Goal: Consume media (video, audio): Consume media (video, audio)

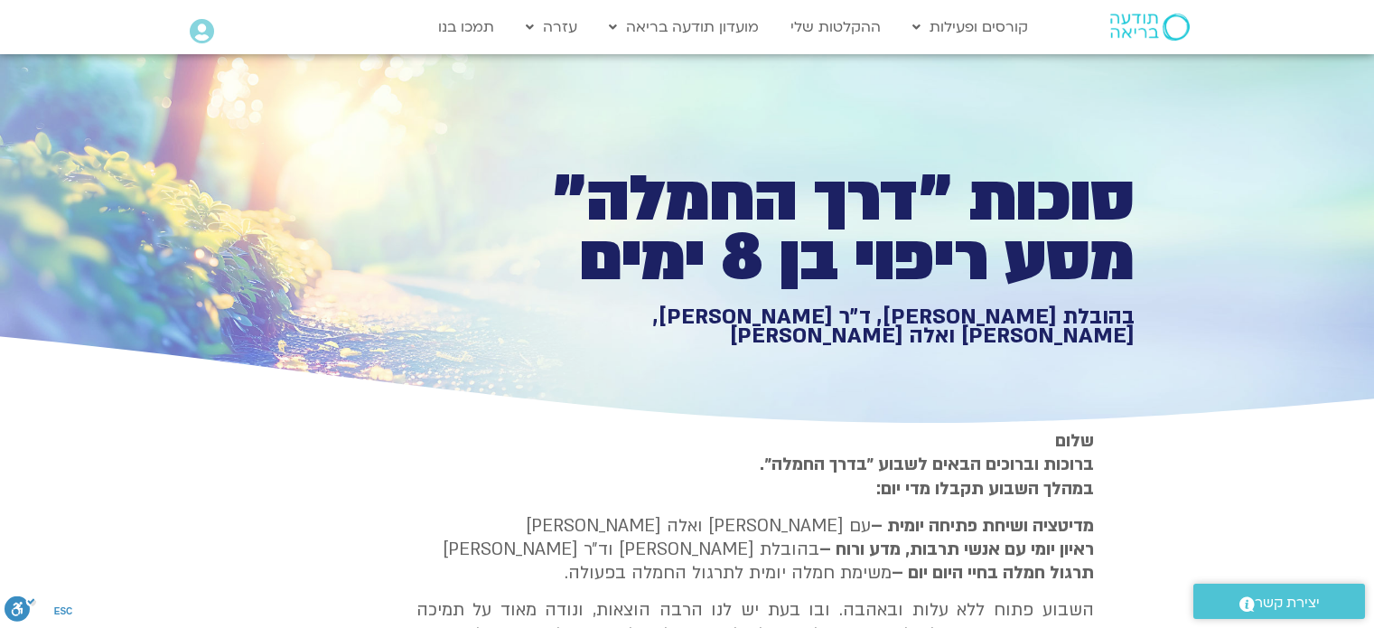
scroll to position [2036, 0]
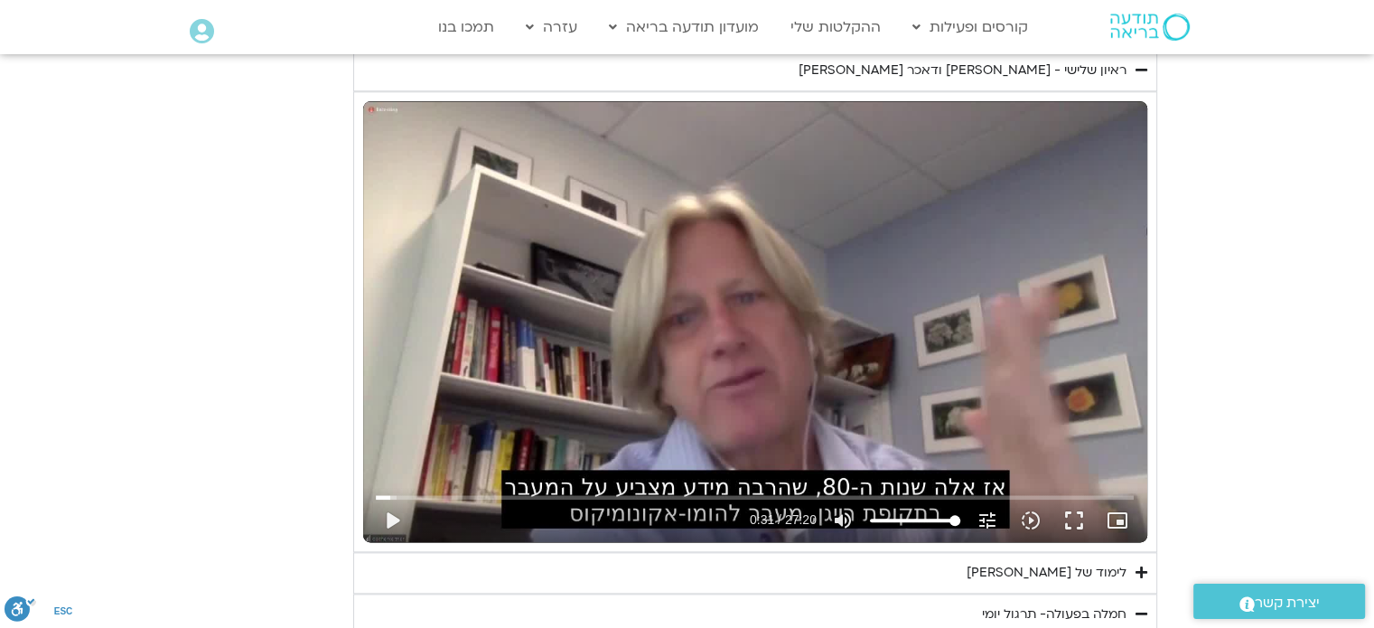
type input "851.4"
type input "1071.88"
type input "851.4"
type input "1071.88"
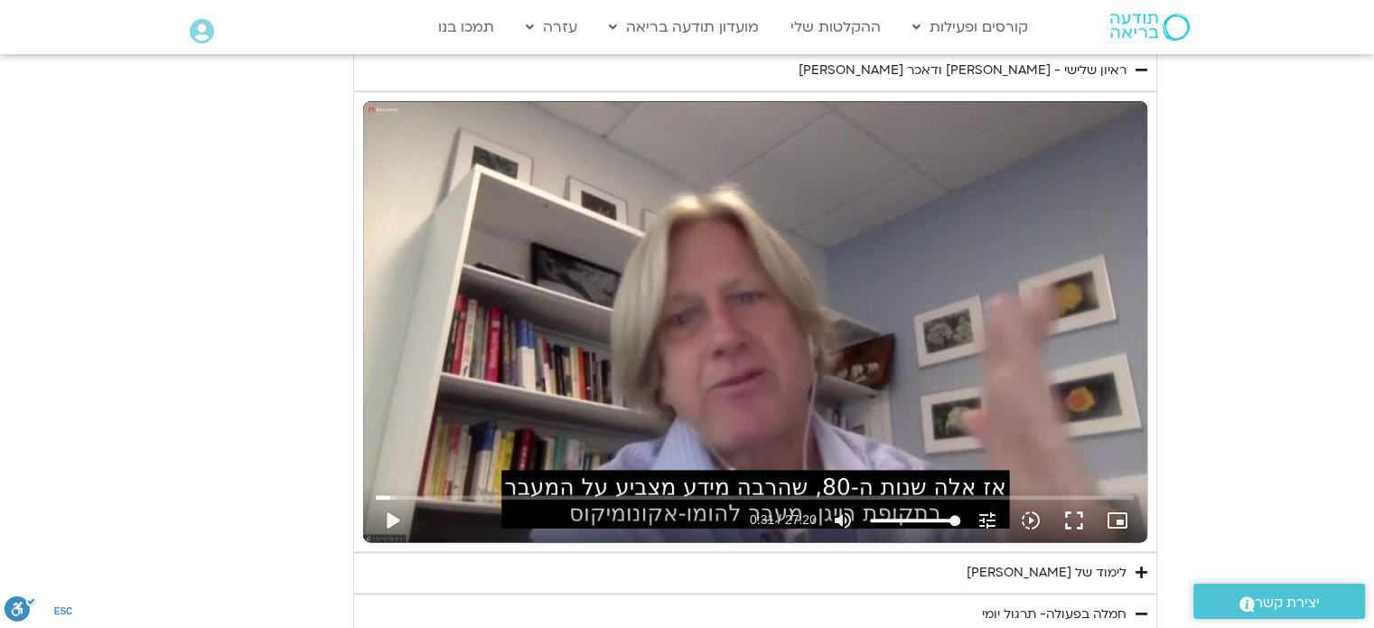
type input "851.4"
type input "1071.88"
type input "851.4"
type input "1071.88"
click at [238, 288] on div "יום שלישי - טוב [PERSON_NAME] אנחנו נעסוק ונתרגל היום טוב [PERSON_NAME]. המשך ש…" at bounding box center [687, 95] width 939 height 1378
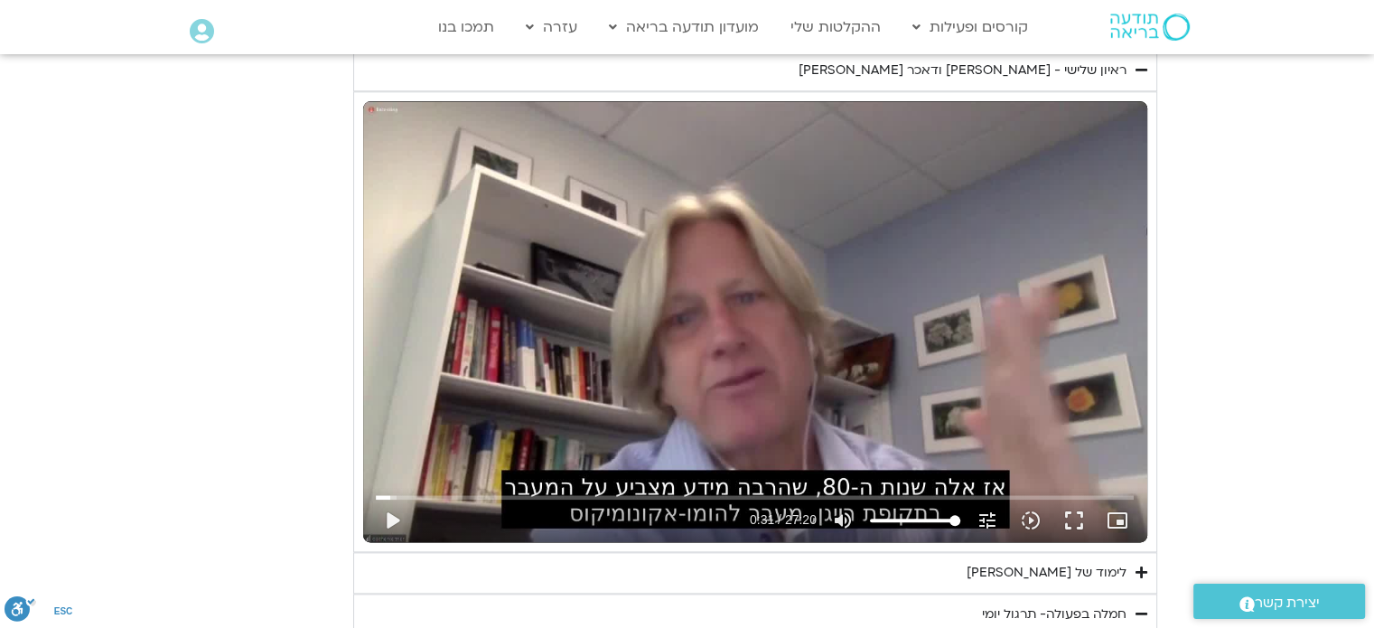
type input "851.4"
type input "1071.88"
type input "851.4"
type input "1071.88"
type input "851.4"
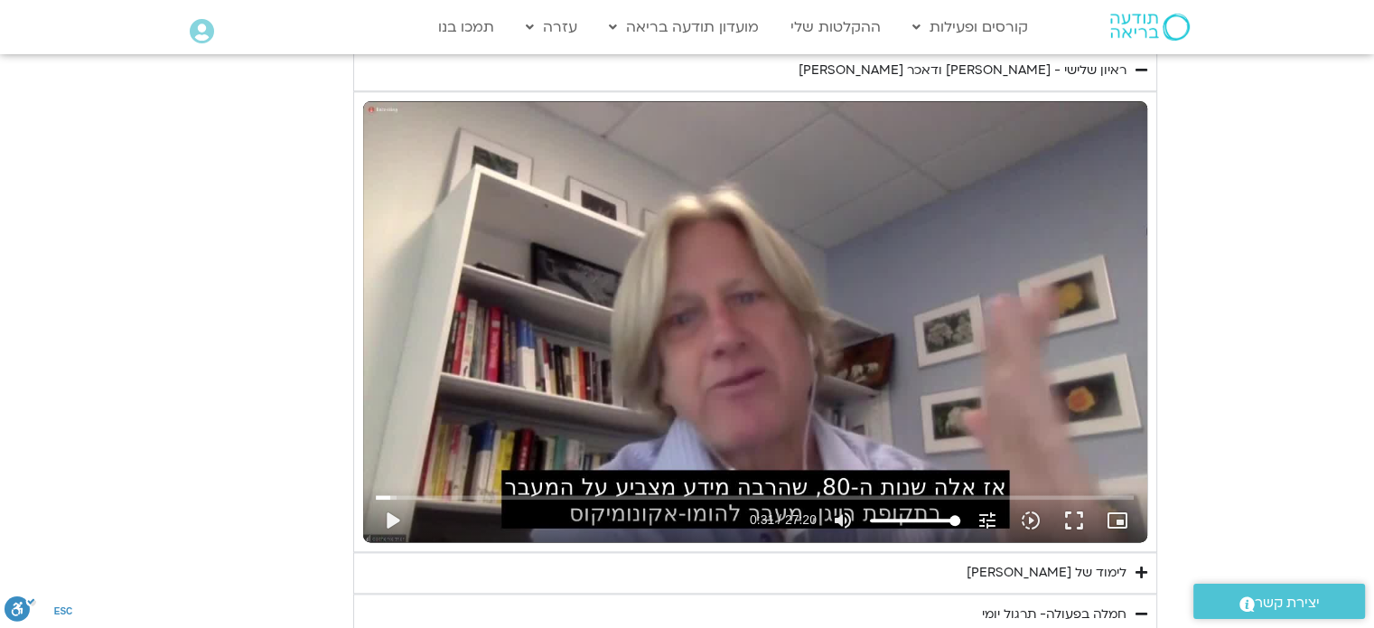
type input "1071.88"
type input "851.4"
type input "1071.88"
type input "851.4"
type input "1071.88"
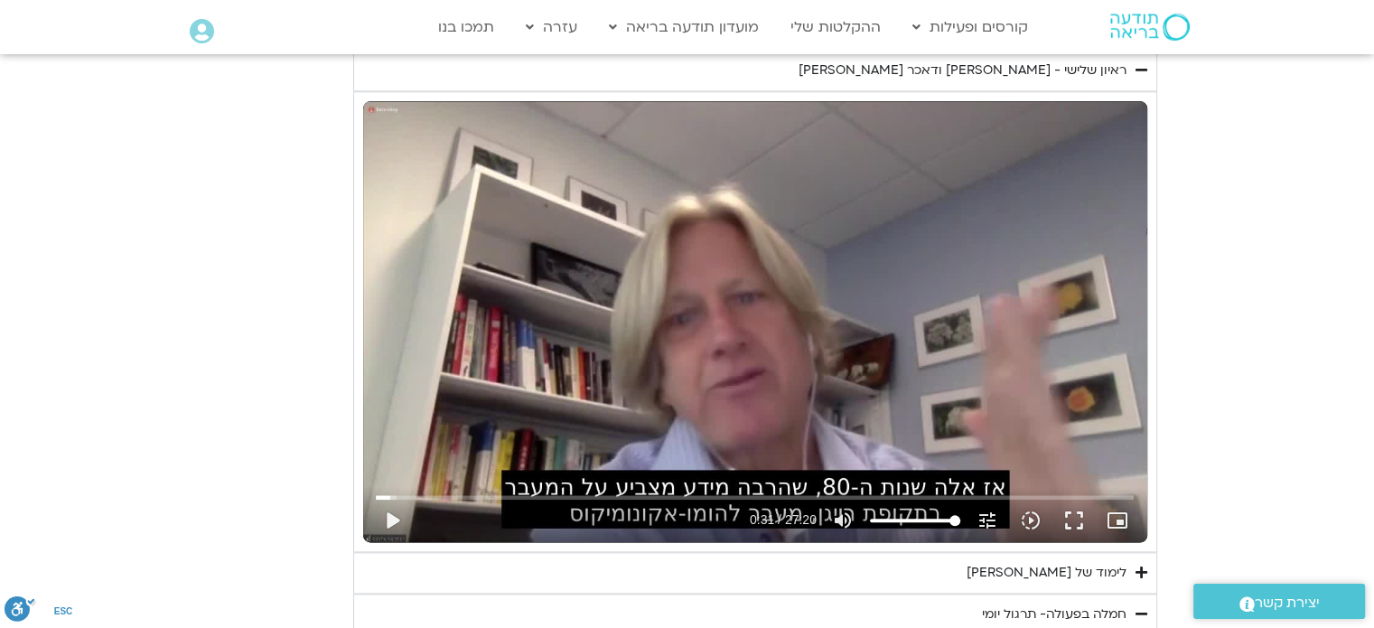
type input "851.4"
type input "1071.88"
type input "851.4"
type input "1071.88"
type input "851.4"
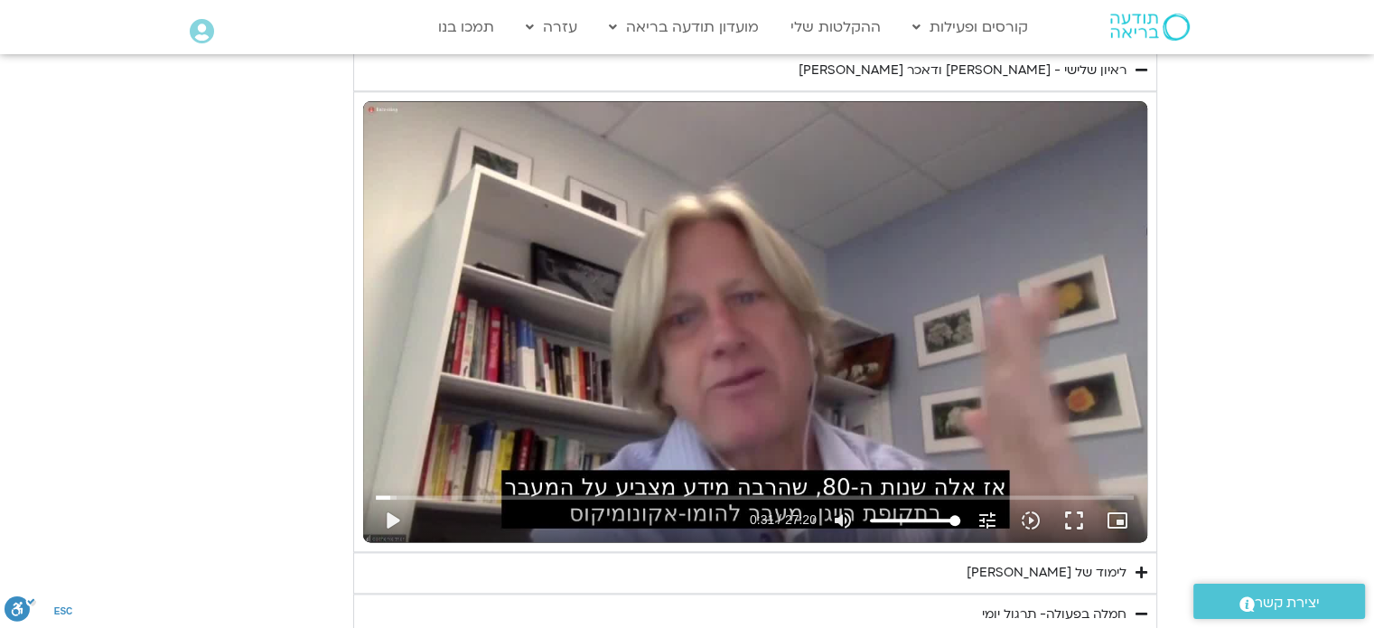
type input "1071.88"
type input "851.4"
type input "1071.88"
type input "851.4"
type input "1071.88"
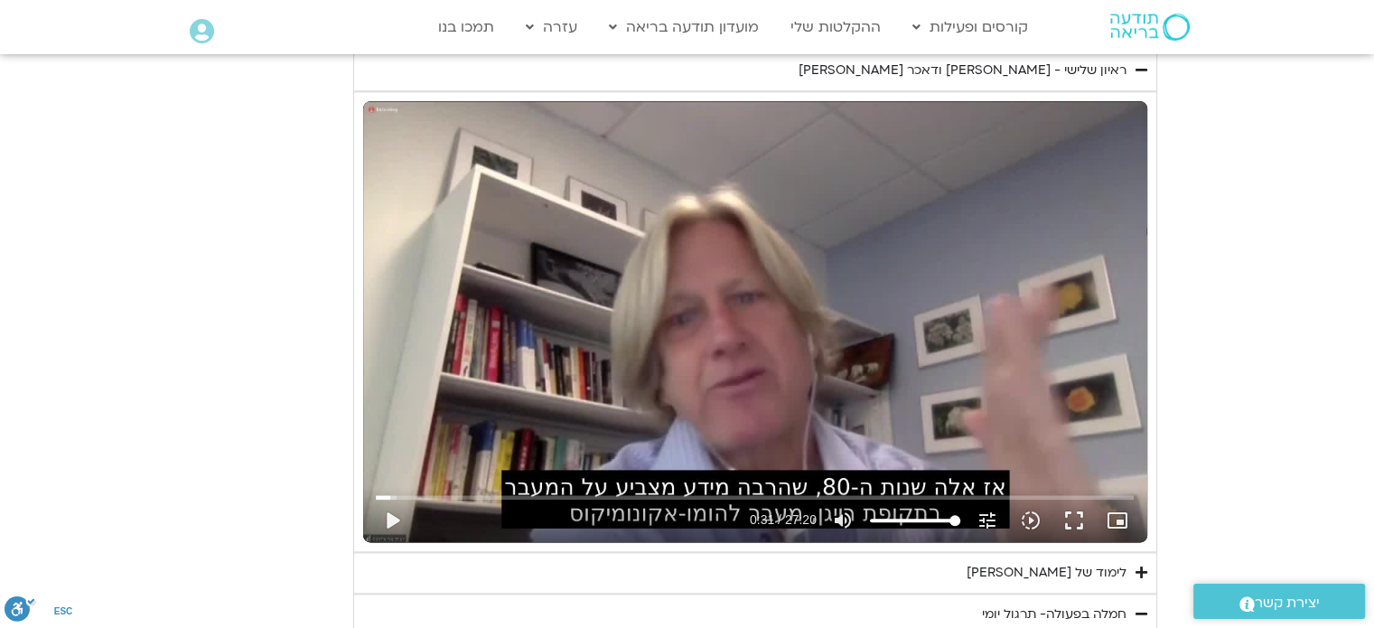
type input "851.4"
type input "1071.88"
type input "851.4"
type input "1071.88"
type input "851.4"
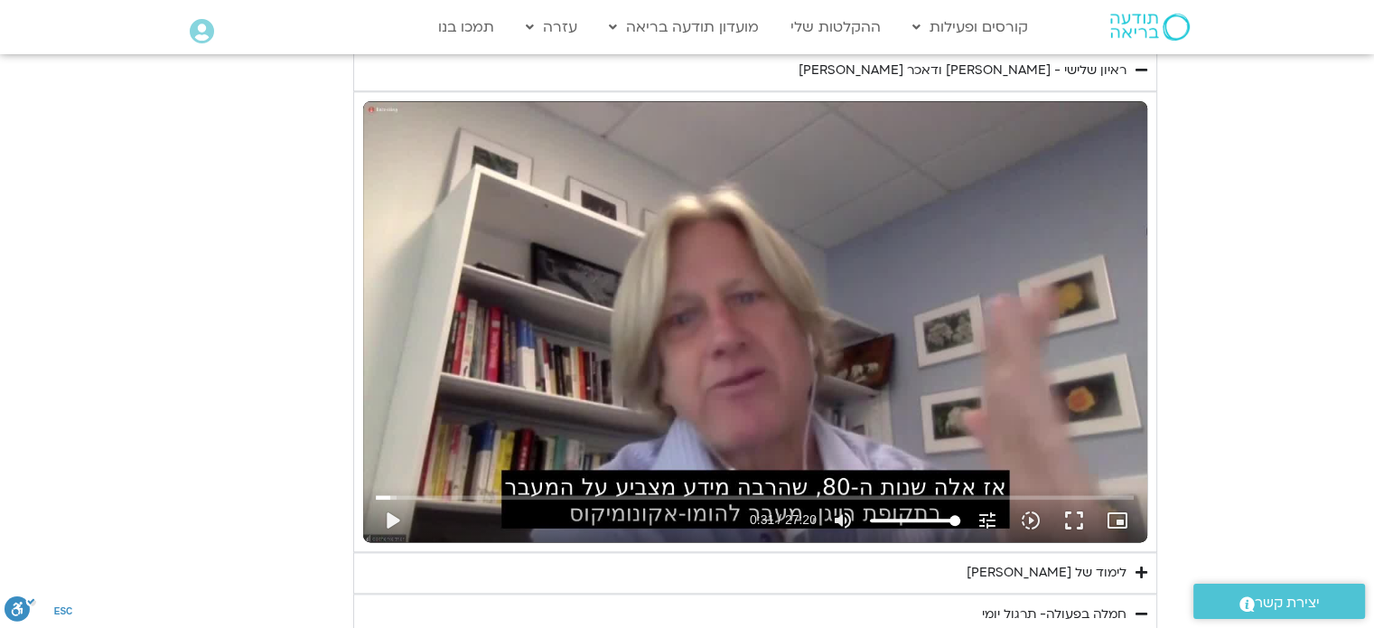
type input "1071.88"
type input "851.4"
type input "1071.88"
type input "851.4"
type input "1071.88"
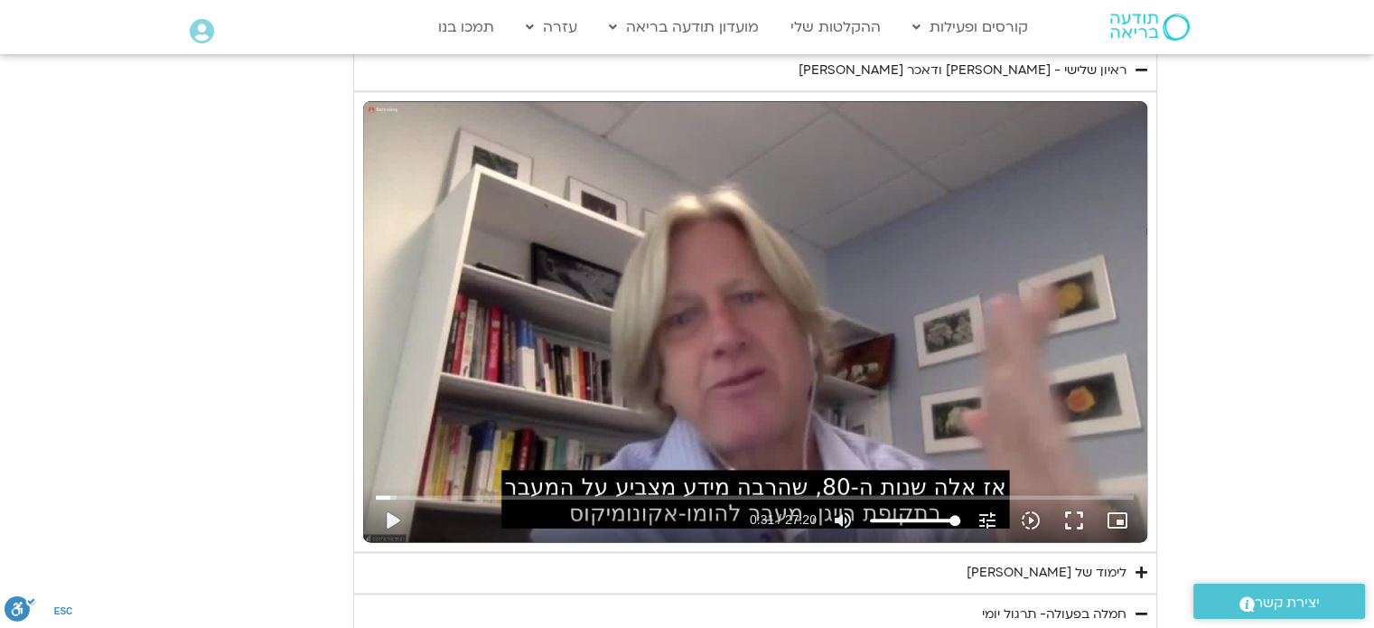
type input "851.4"
type input "1071.88"
type input "851.4"
type input "1071.88"
type input "851.4"
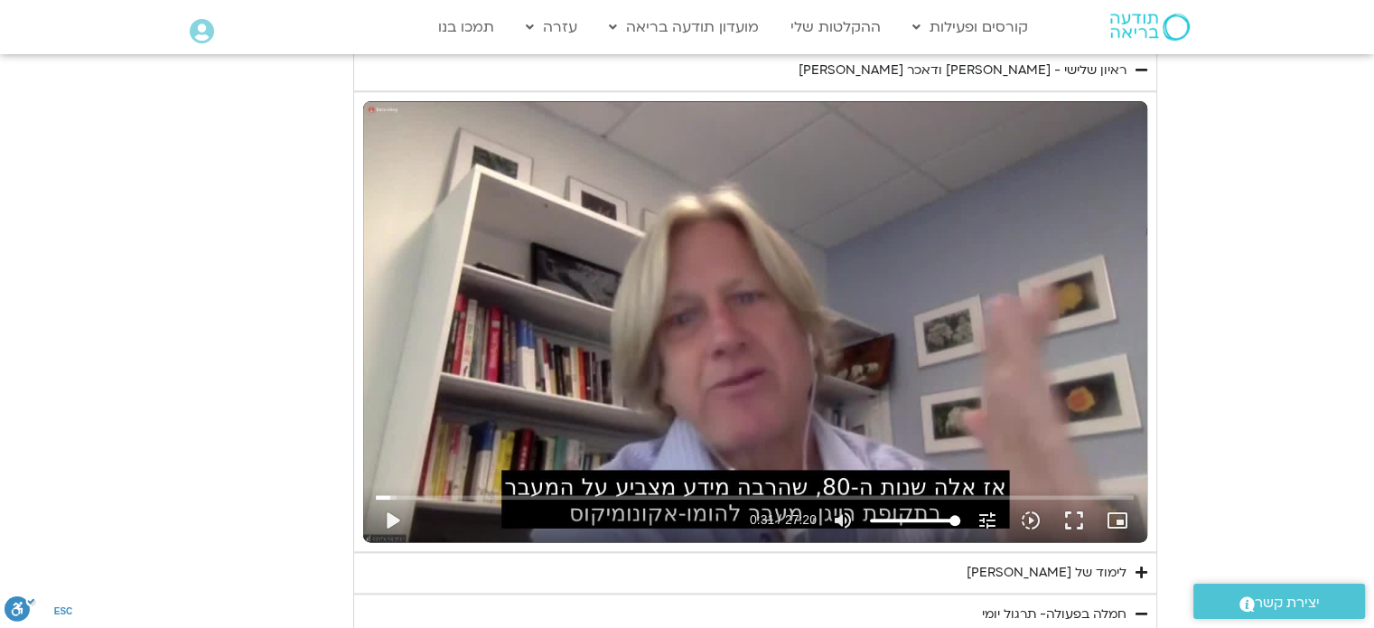
type input "1071.88"
type input "851.4"
type input "1071.88"
type input "851.4"
type input "1071.88"
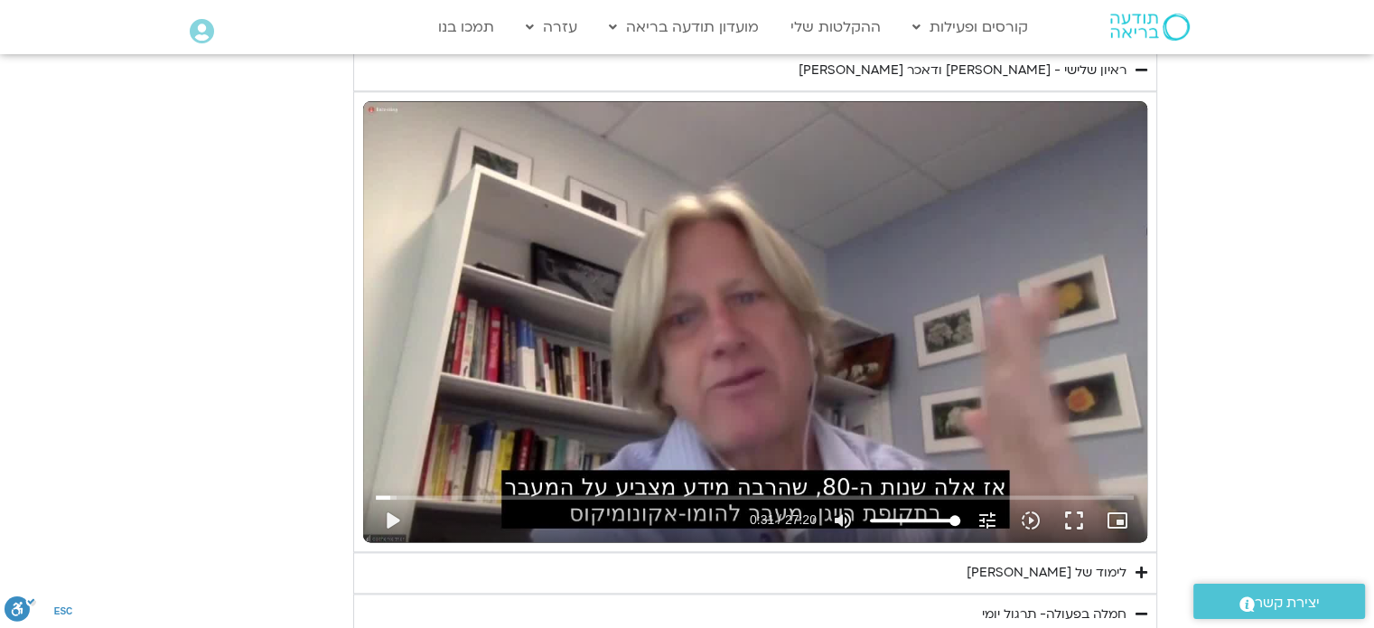
type input "851.4"
type input "1071.88"
type input "851.4"
type input "1071.88"
type input "851.4"
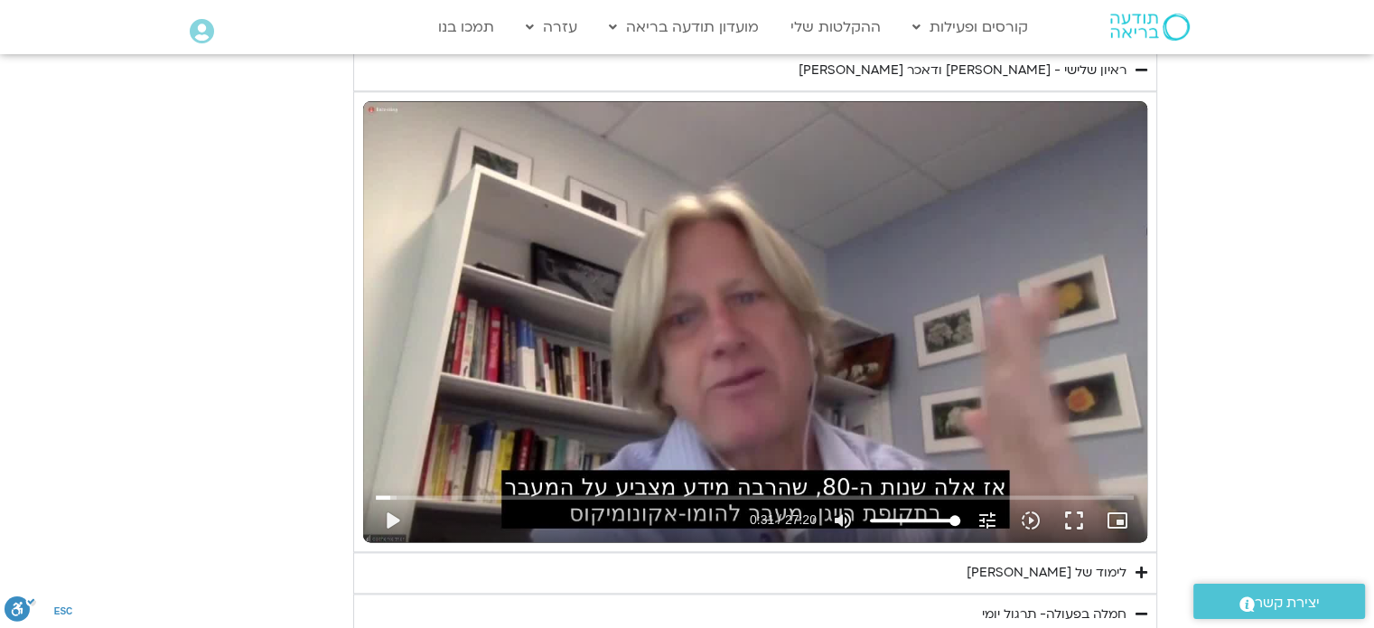
type input "1071.88"
type input "851.4"
type input "1071.88"
type input "851.4"
type input "1071.88"
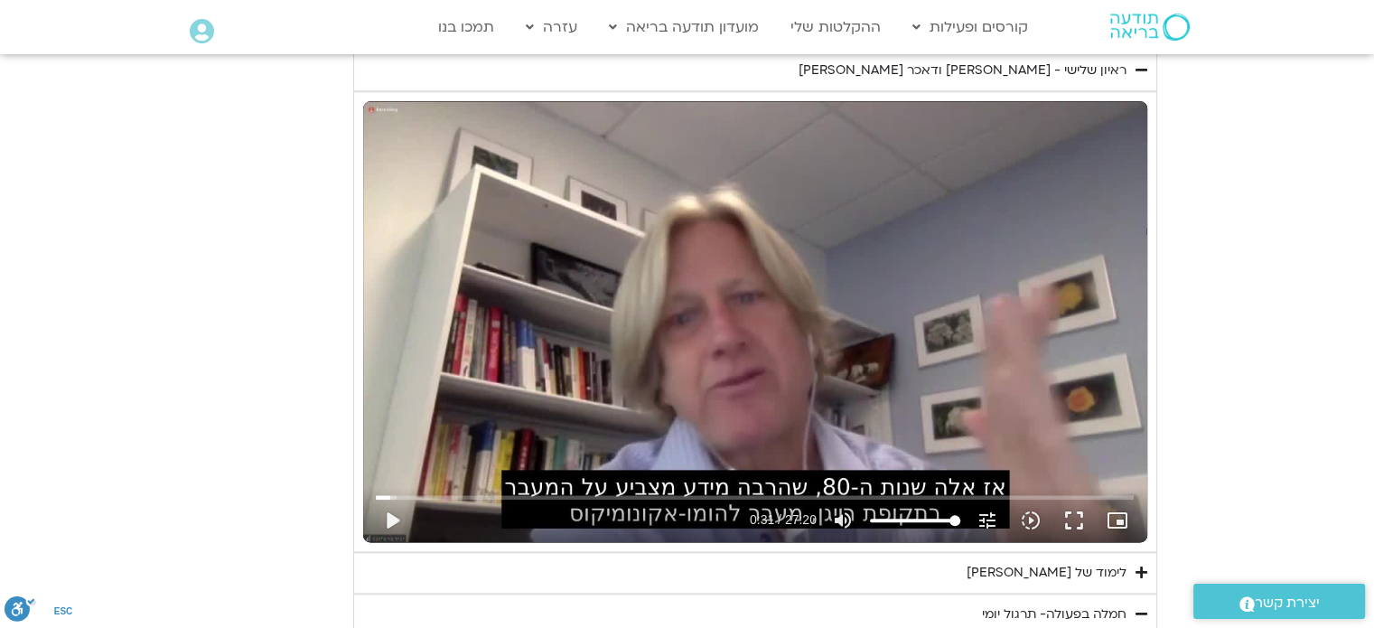
type input "851.4"
type input "1071.88"
type input "851.4"
type input "1071.88"
type input "851.4"
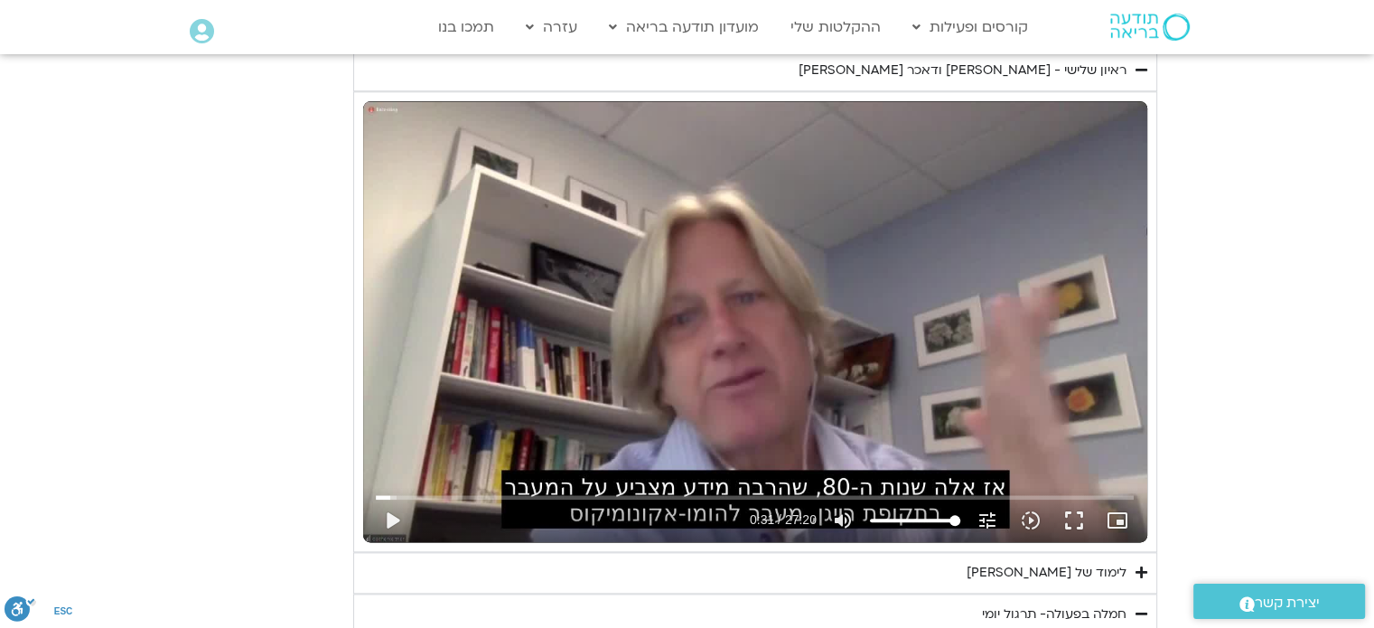
type input "1071.88"
type input "851.4"
type input "1071.88"
type input "851.4"
type input "1071.88"
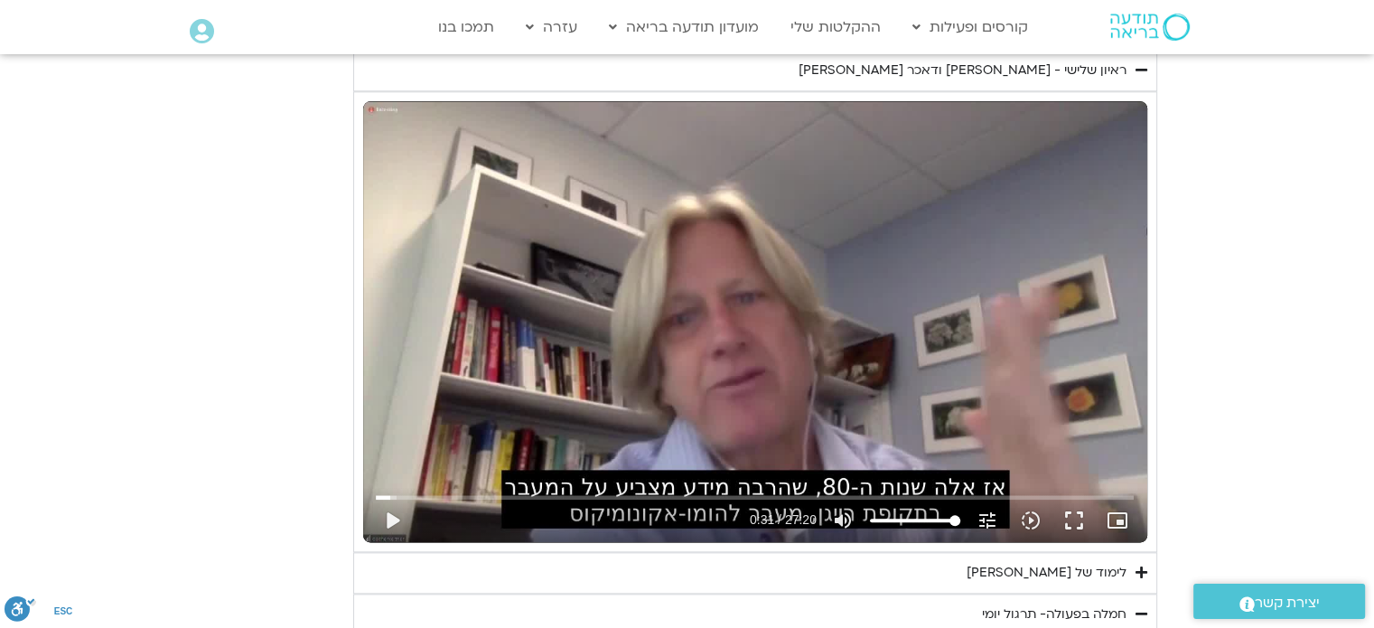
type input "851.4"
type input "1071.88"
type input "851.4"
type input "1071.88"
type input "851.4"
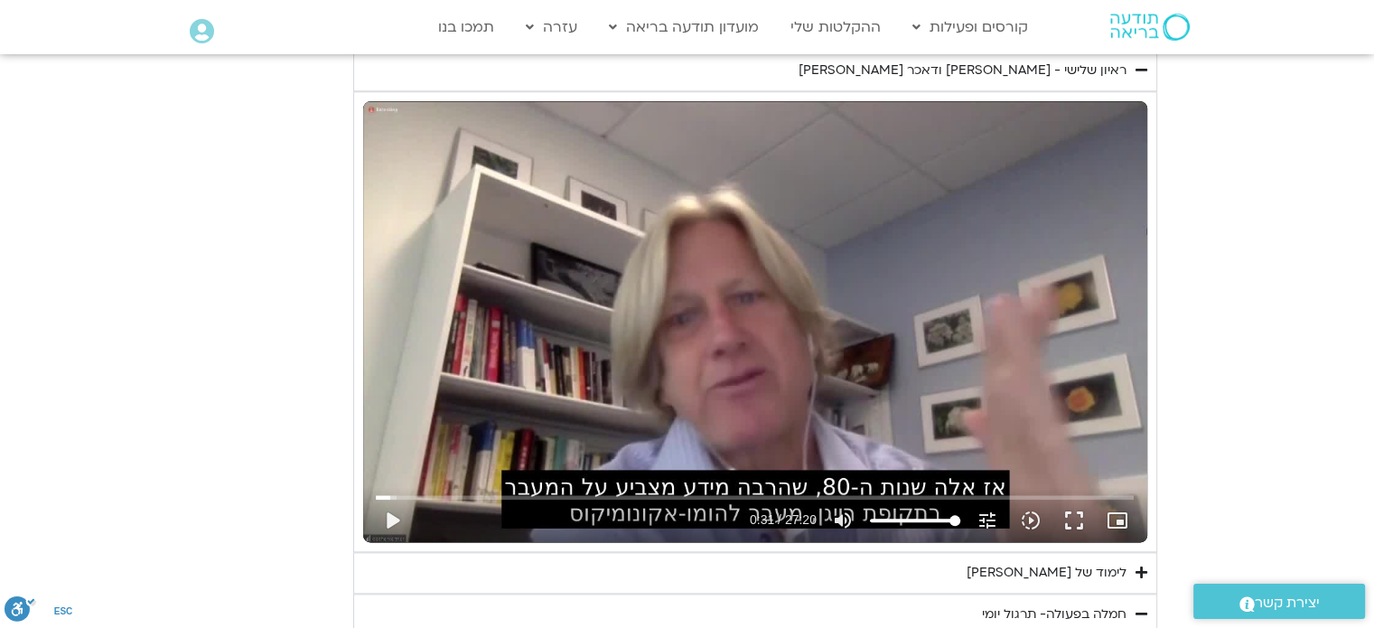
type input "1071.88"
type input "851.4"
type input "1071.88"
type input "851.4"
type input "1071.88"
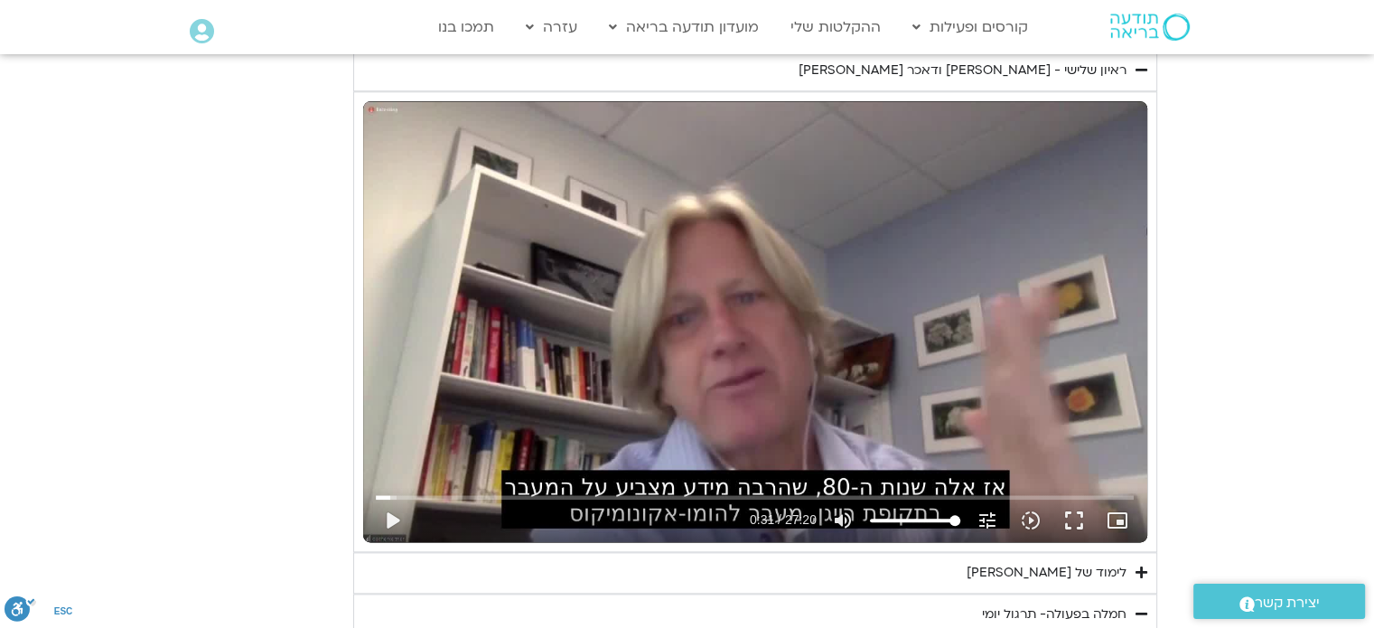
type input "851.4"
type input "1071.88"
type input "851.4"
type input "1071.88"
type input "851.4"
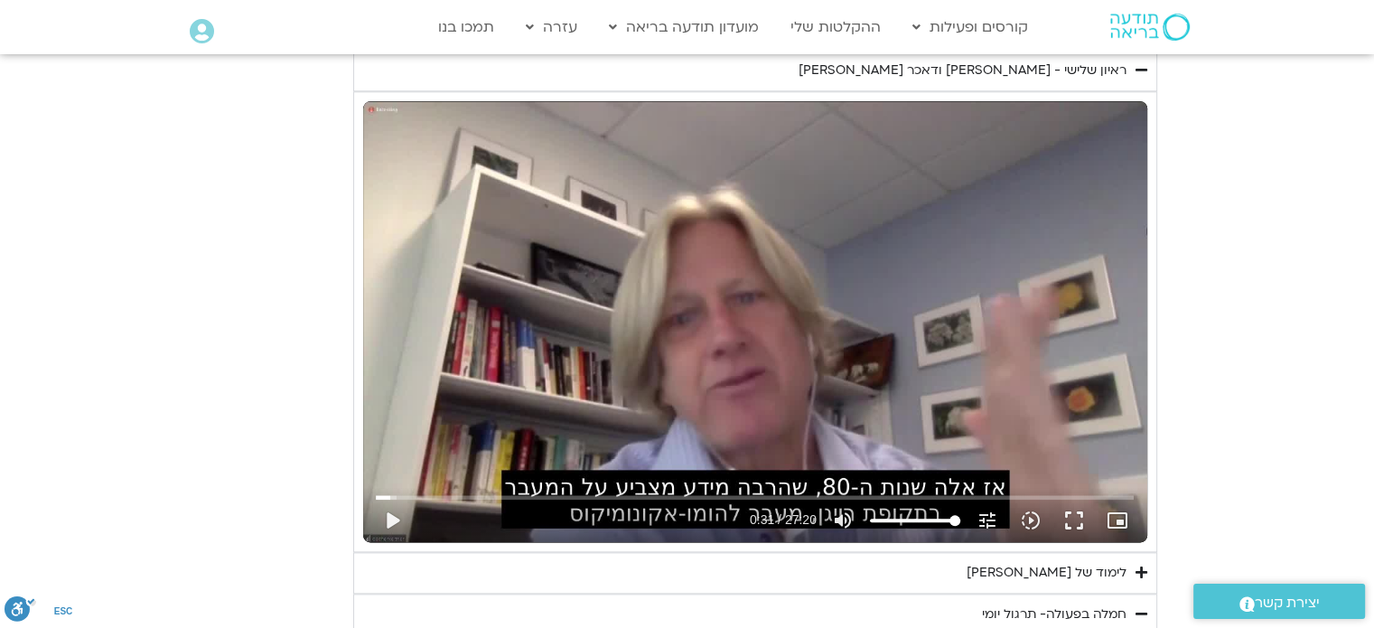
type input "1071.88"
type input "851.4"
type input "1071.88"
type input "851.4"
type input "1071.88"
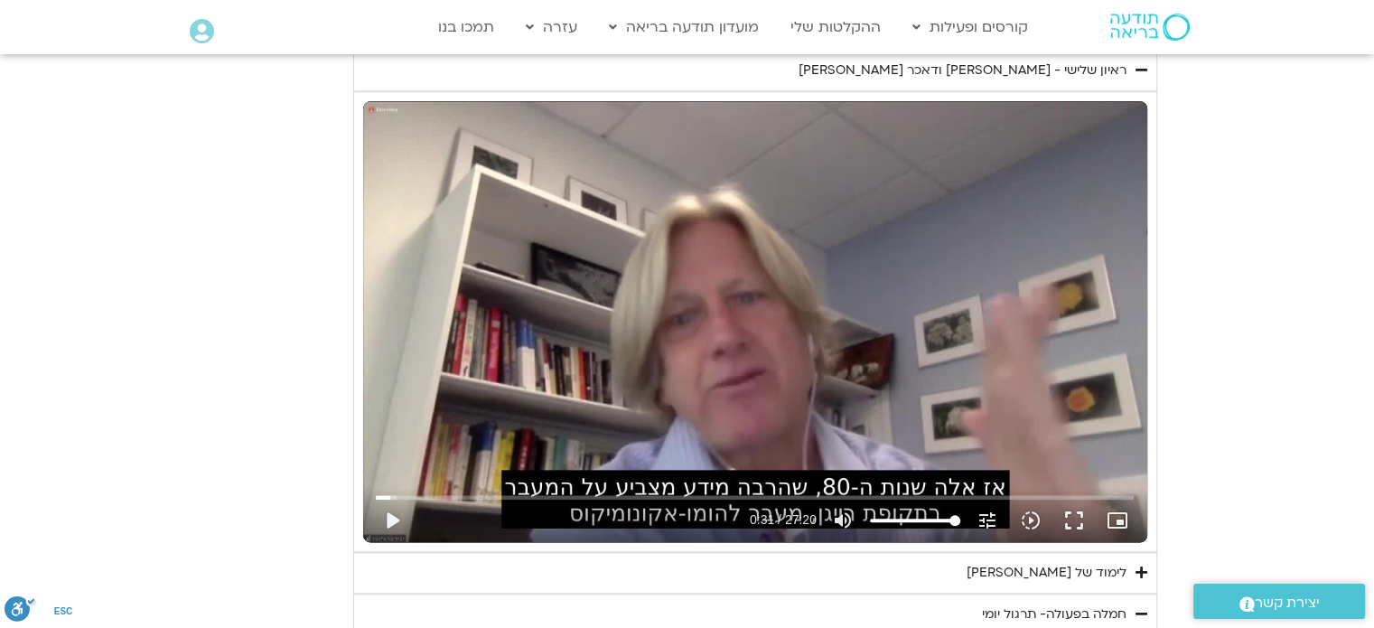
type input "851.4"
type input "1071.88"
type input "851.4"
type input "1071.88"
type input "851.4"
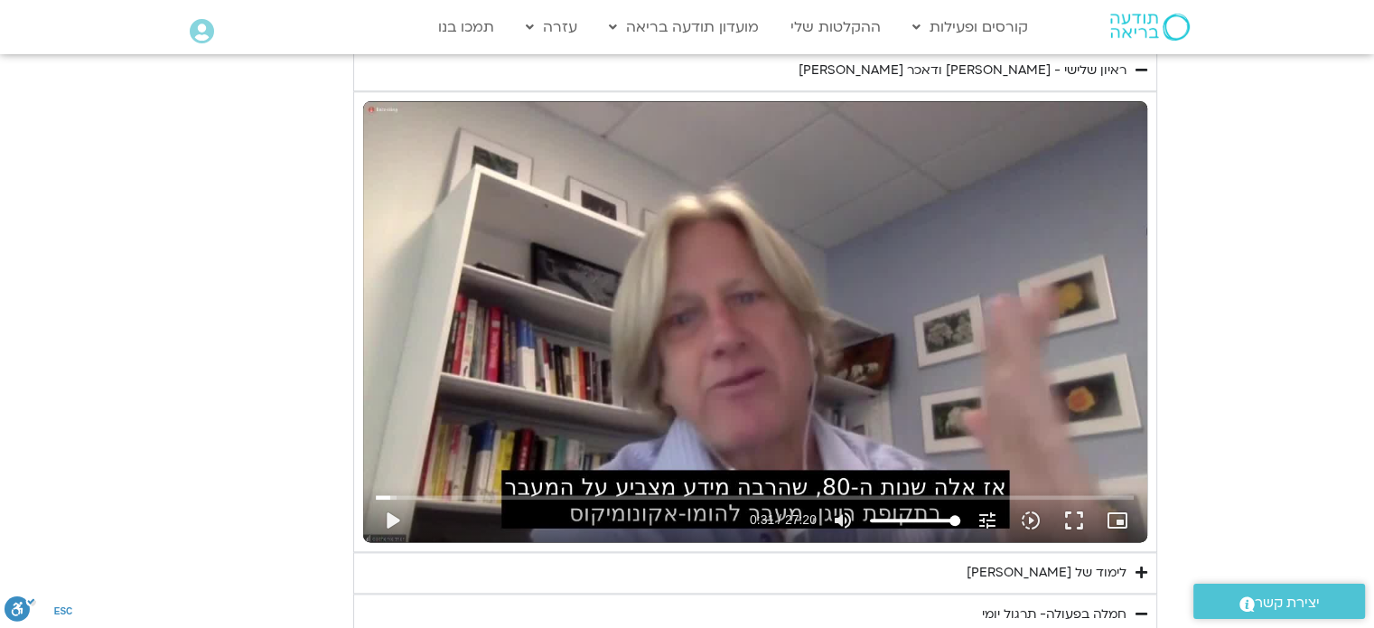
type input "1071.88"
type input "851.4"
type input "1071.88"
type input "851.4"
type input "1071.88"
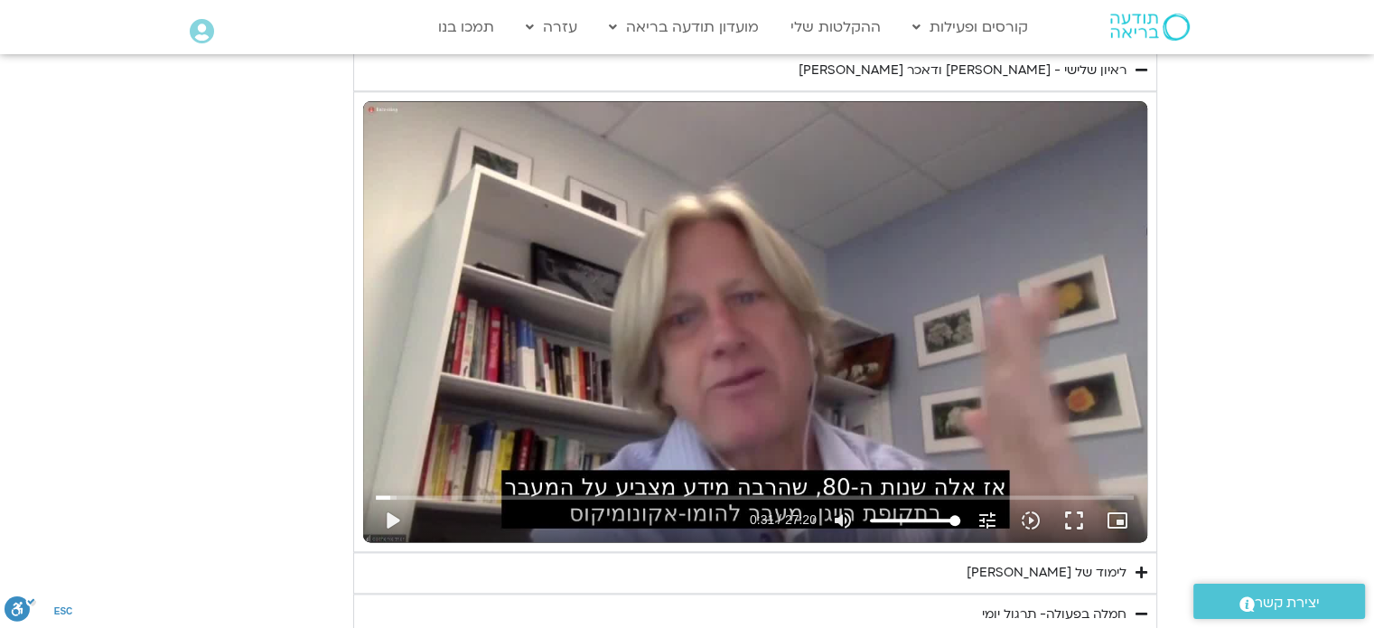
type input "851.4"
type input "1071.88"
type input "851.4"
type input "1071.88"
type input "851.4"
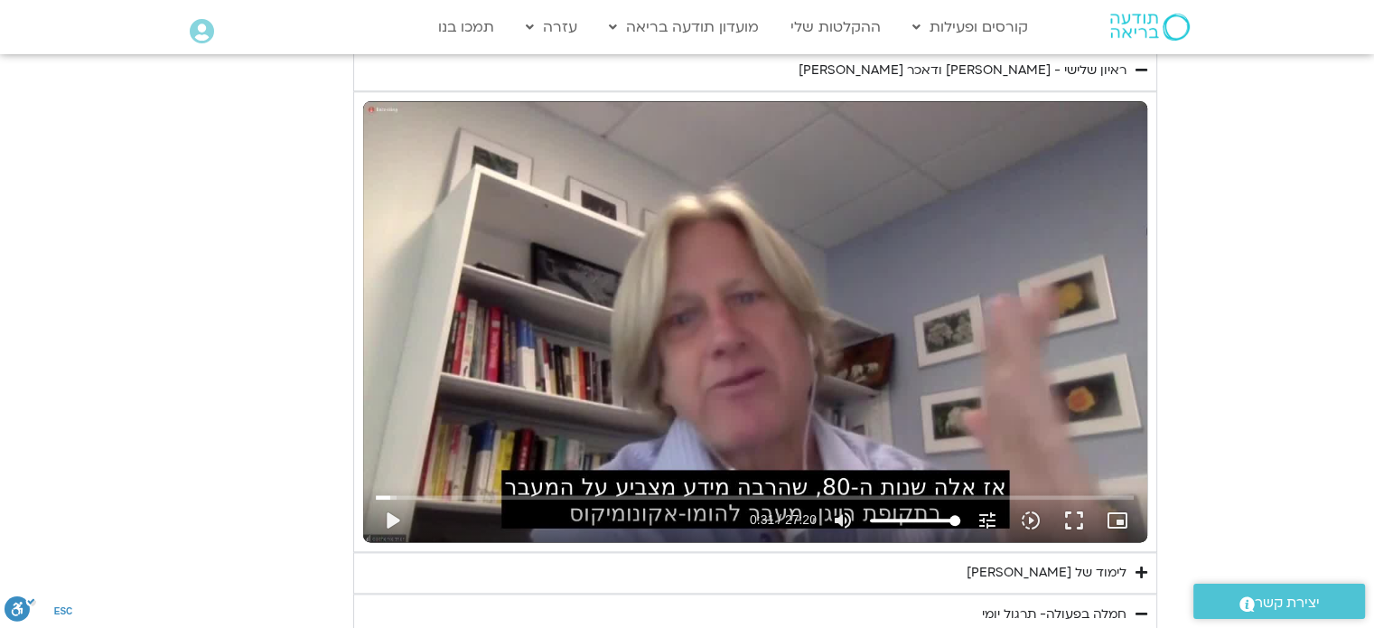
type input "1071.88"
type input "851.4"
type input "1071.88"
type input "851.4"
type input "1071.88"
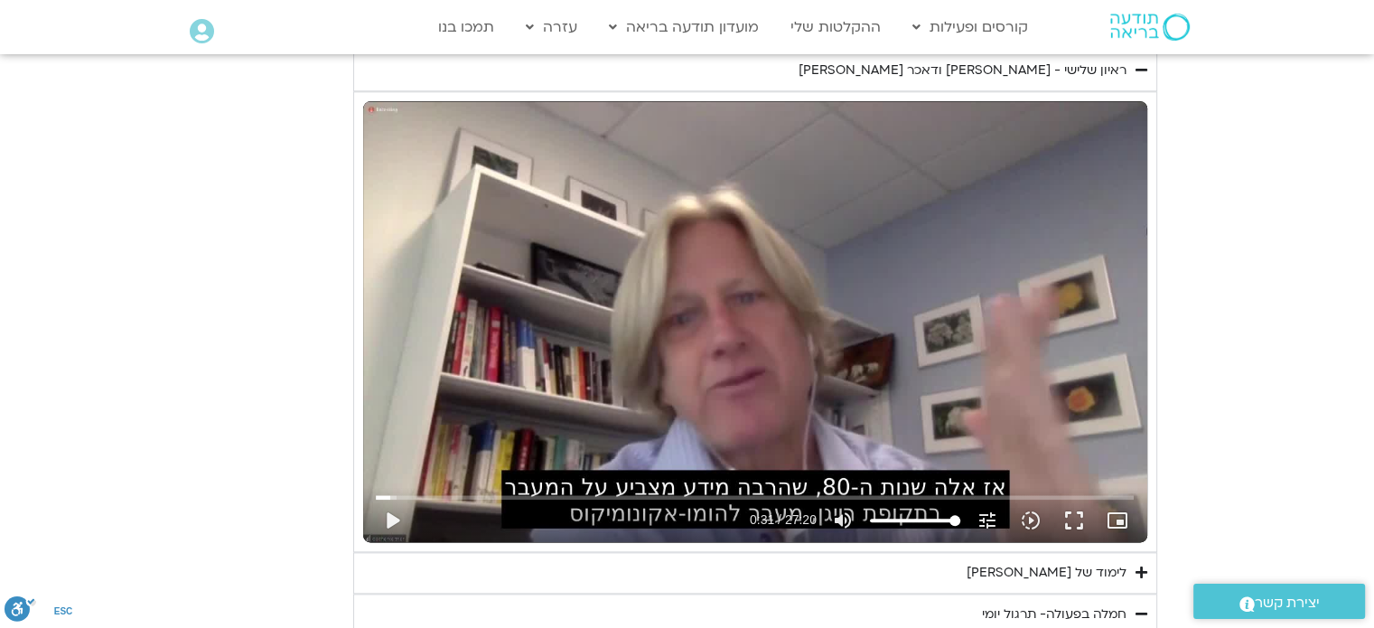
type input "851.4"
type input "1071.88"
type input "851.4"
type input "1071.88"
type input "851.4"
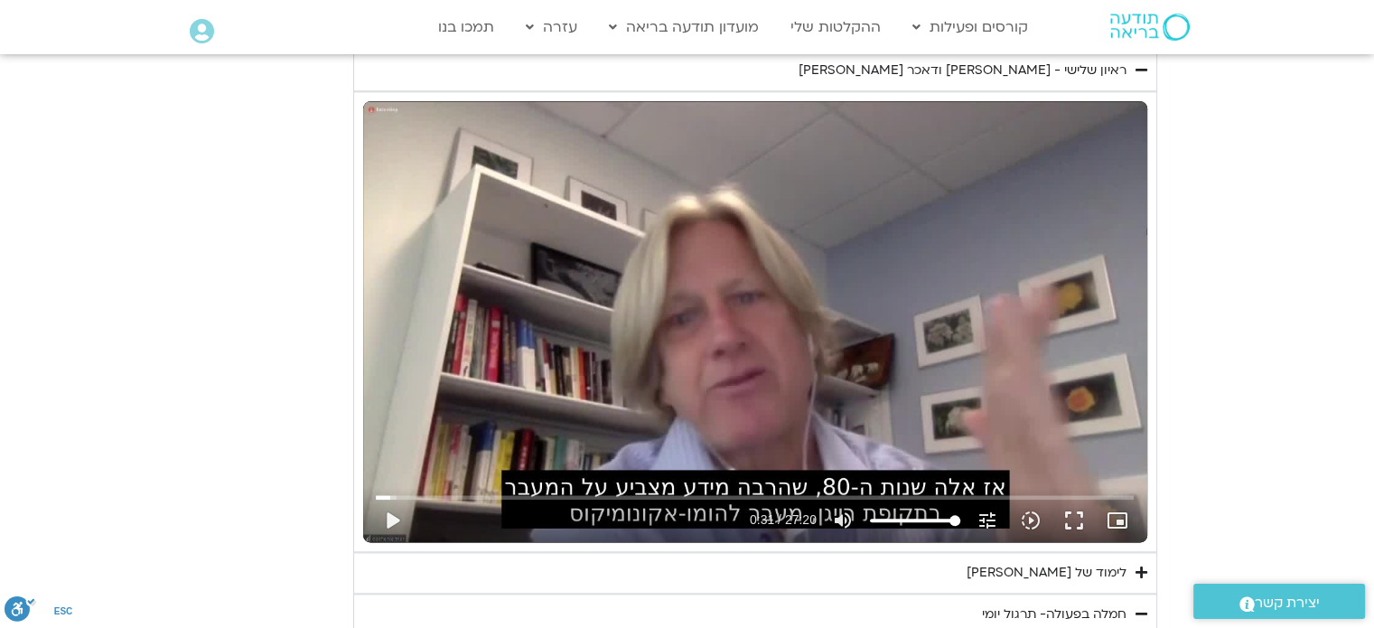
type input "1071.88"
type input "851.4"
type input "1071.88"
type input "851.4"
type input "1071.88"
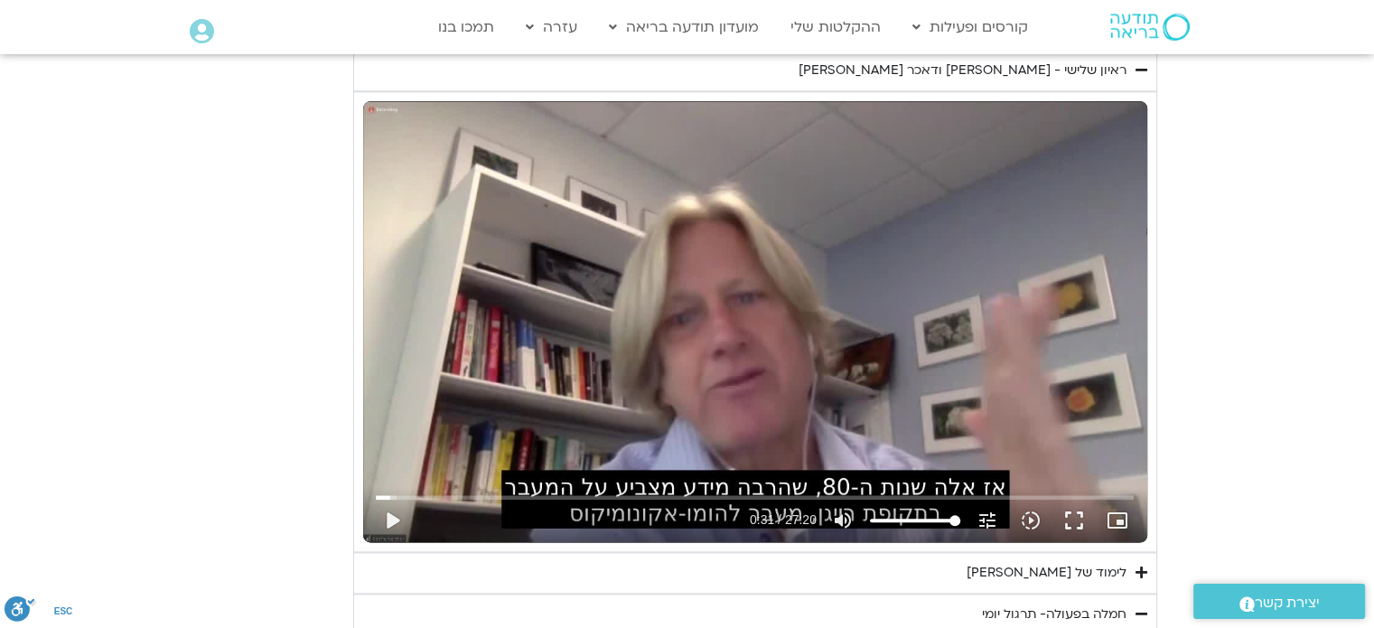
type input "851.4"
type input "1071.88"
type input "851.4"
type input "1071.88"
type input "851.4"
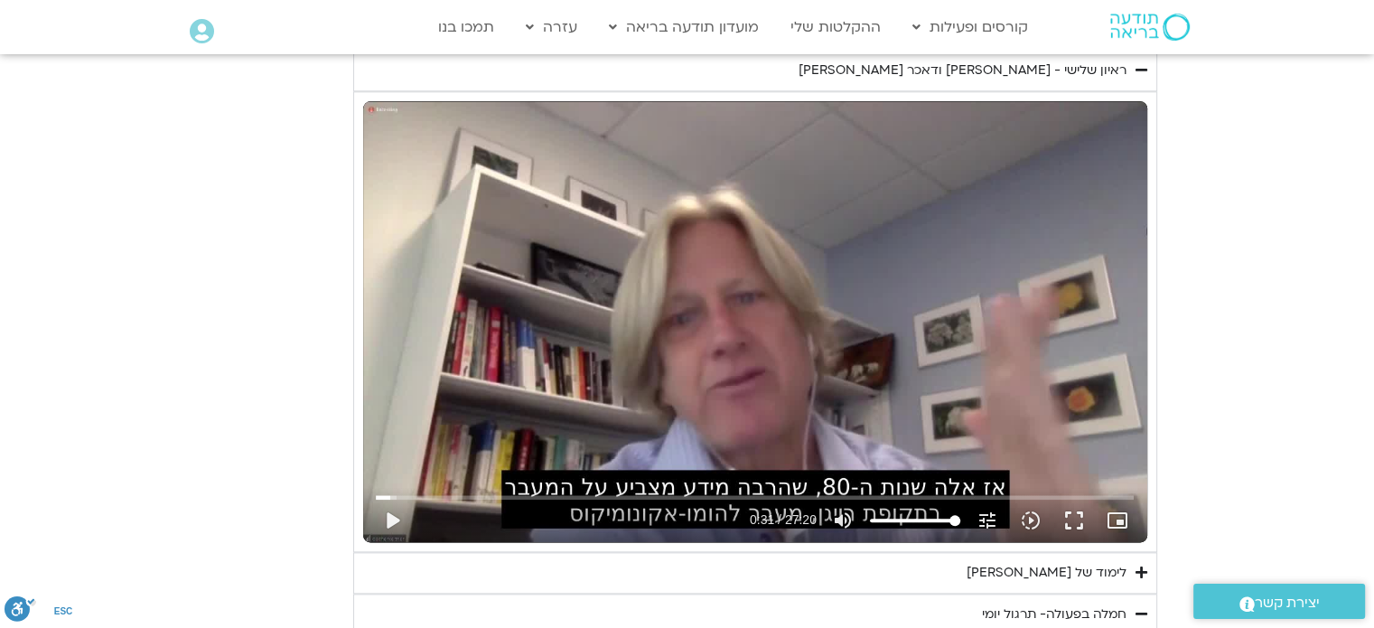
type input "1071.88"
type input "851.4"
type input "1071.88"
type input "851.4"
type input "1071.88"
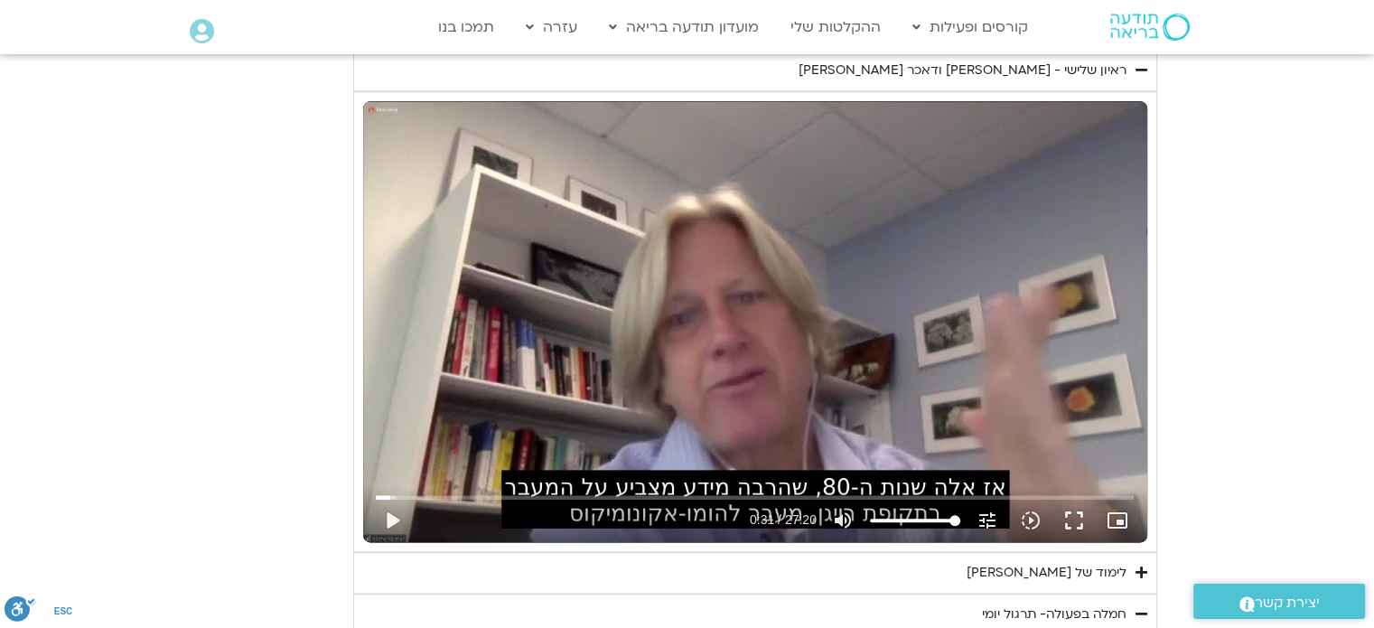
type input "851.4"
type input "1071.88"
type input "851.4"
type input "1071.88"
type input "851.4"
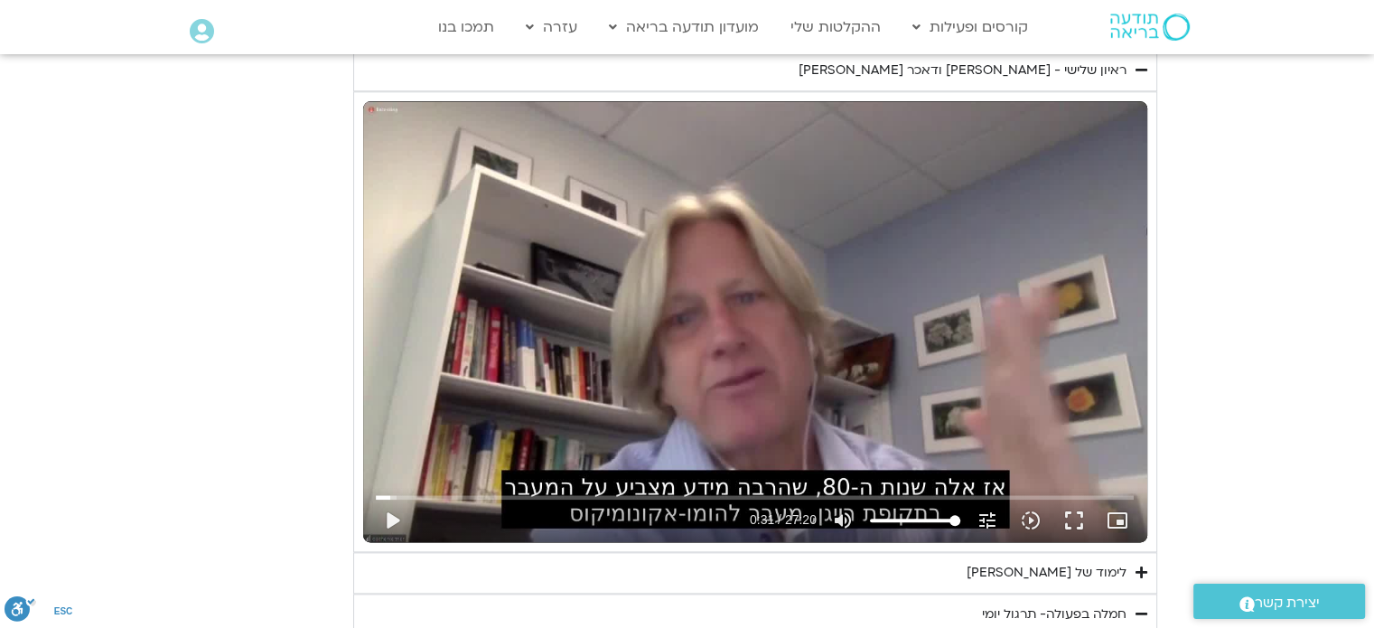
type input "1071.88"
type input "851.4"
type input "1071.88"
type input "851.4"
type input "1071.88"
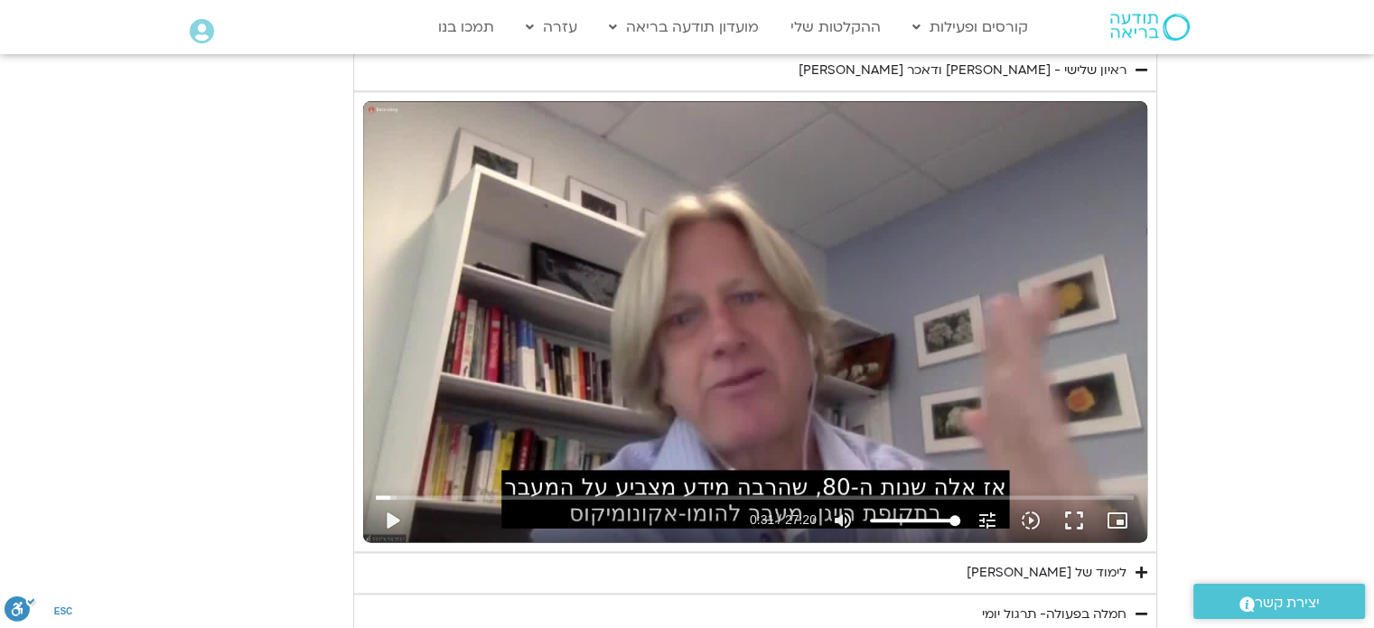
type input "851.4"
type input "1071.88"
type input "851.4"
type input "1071.88"
type input "851.4"
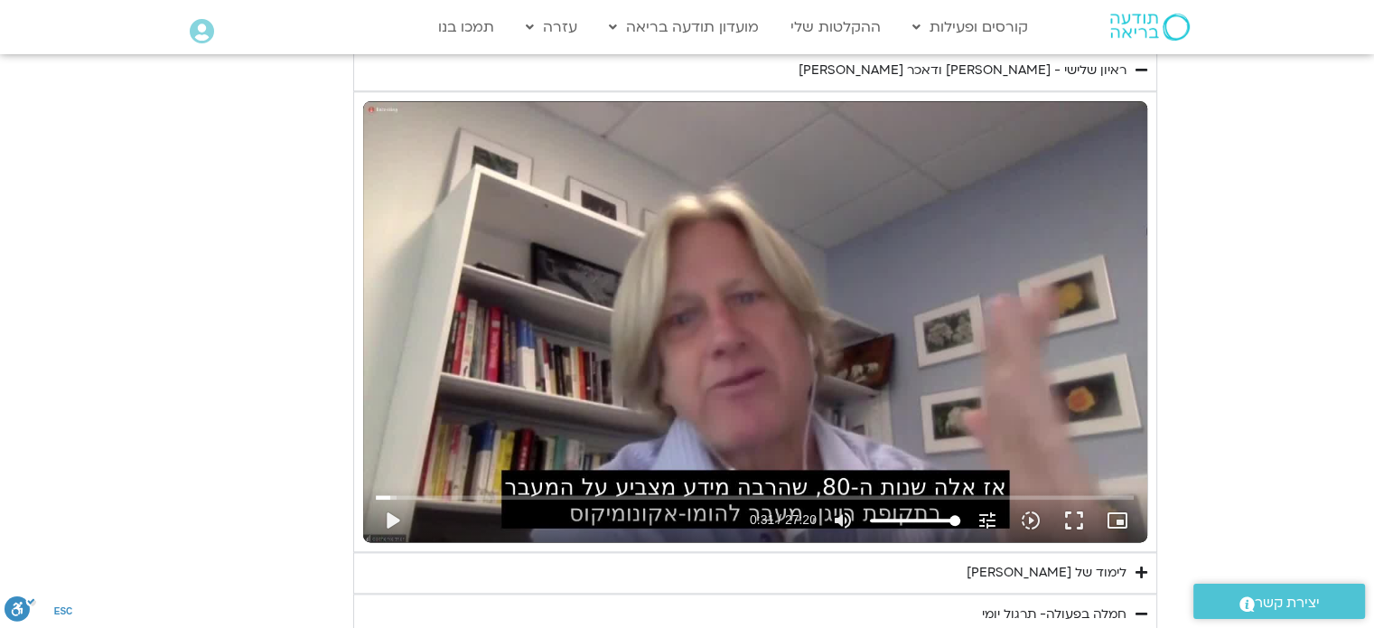
type input "1071.88"
type input "851.4"
type input "1071.88"
type input "851.4"
type input "1071.88"
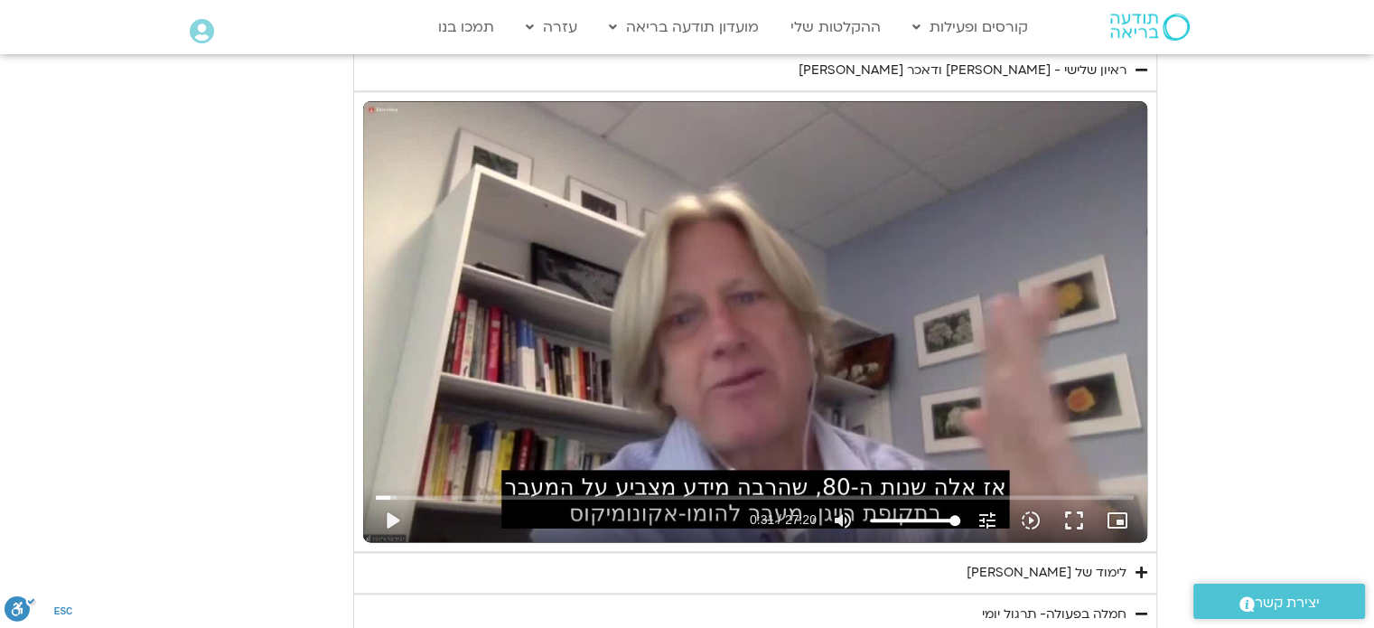
type input "851.4"
type input "1071.88"
type input "851.4"
type input "1071.88"
type input "851.4"
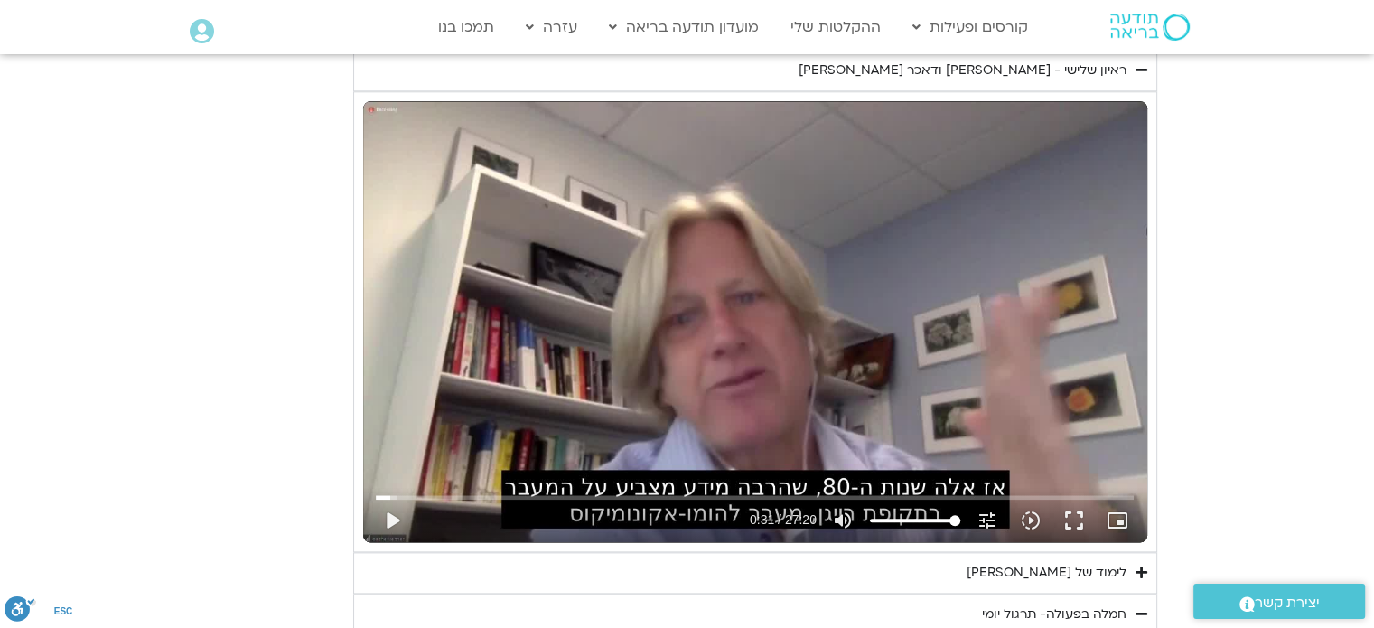
type input "1071.88"
type input "851.4"
type input "1071.88"
type input "851.4"
type input "1071.88"
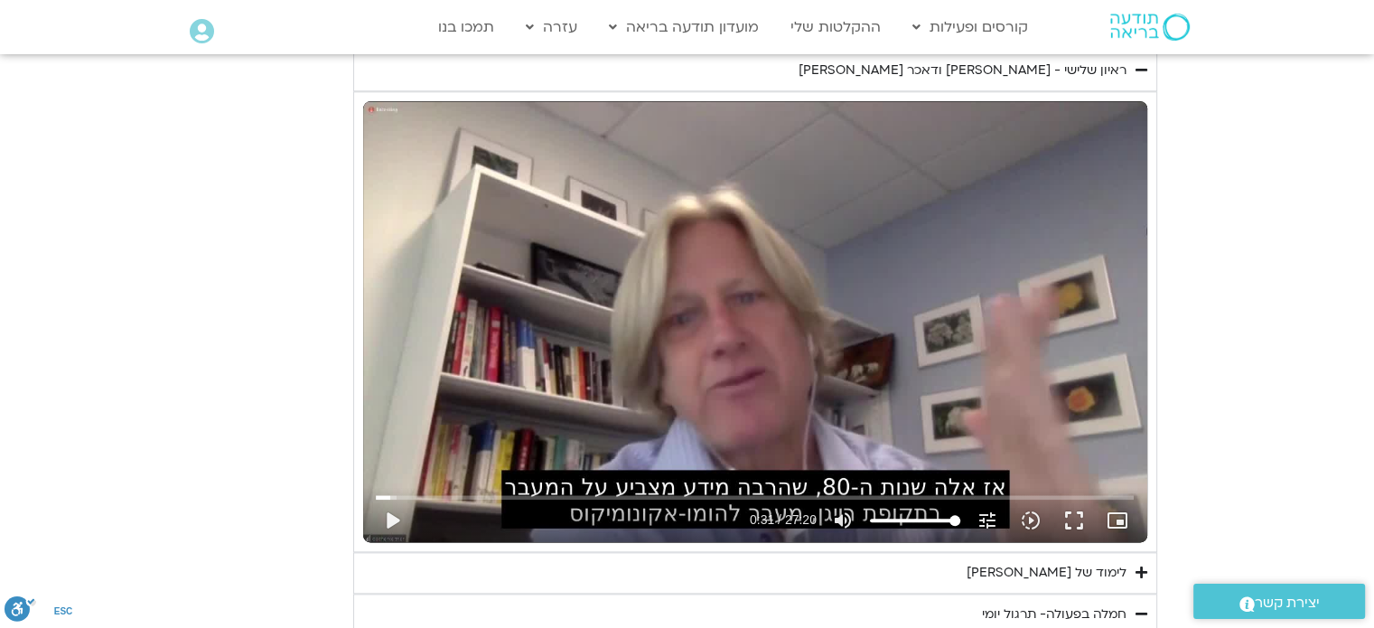
type input "851.4"
type input "1071.88"
type input "851.4"
type input "1071.88"
type input "851.4"
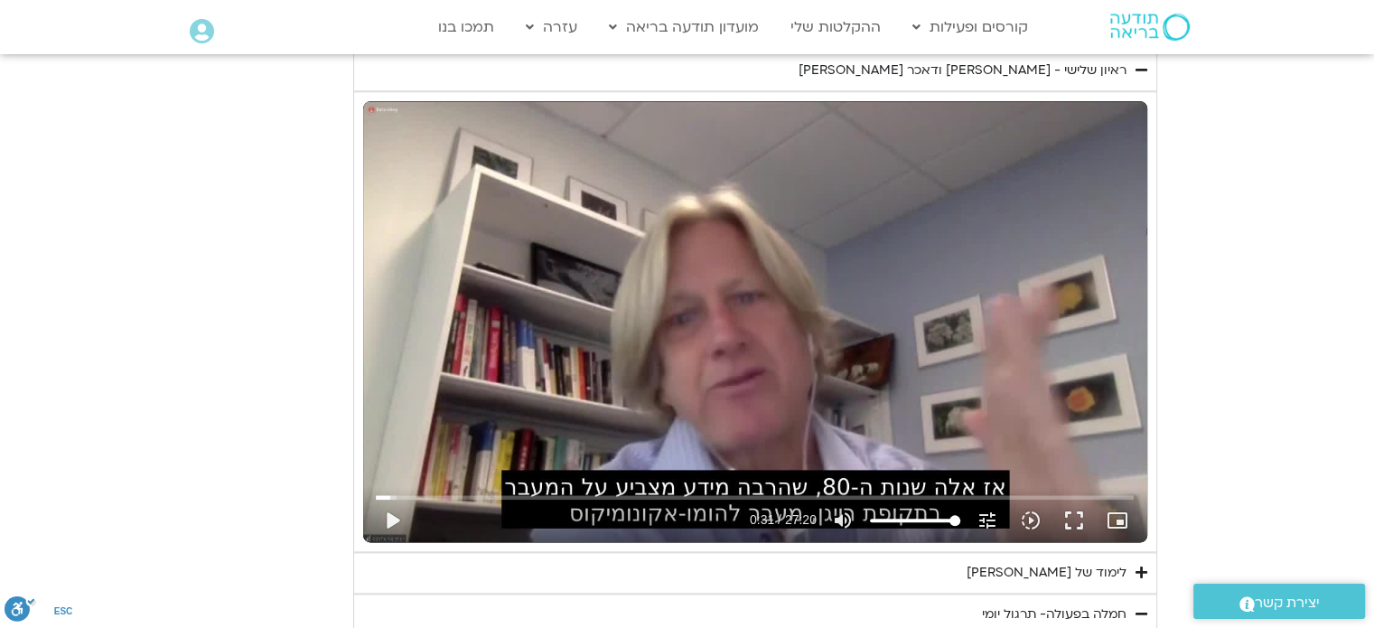
type input "1071.88"
type input "851.4"
type input "1071.88"
type input "851.4"
type input "1071.88"
